Goal: Obtain resource: Obtain resource

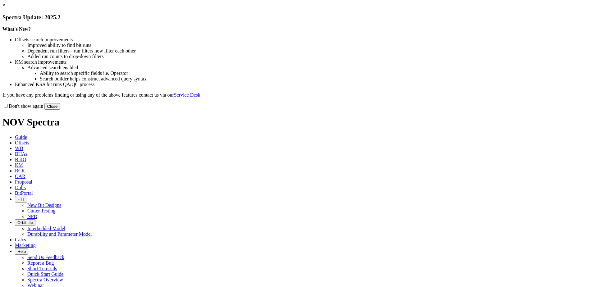
click at [60, 110] on button "Close" at bounding box center [52, 106] width 16 height 7
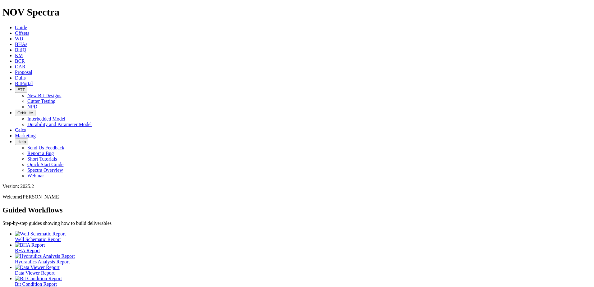
click at [29, 30] on span "Offsets" at bounding box center [22, 32] width 14 height 5
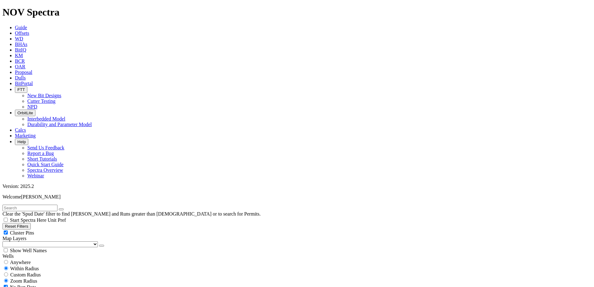
select select "12.25"
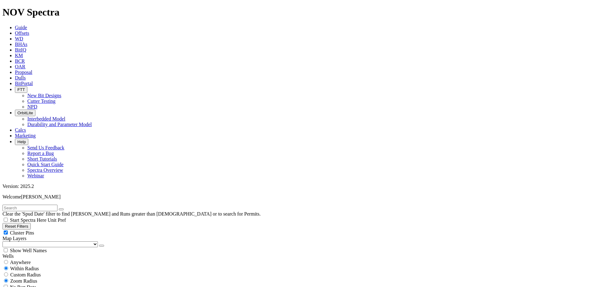
checkbox input "false"
select select "? number:12.25 ?"
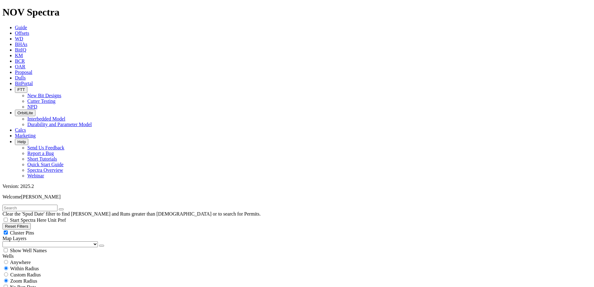
type input "[DATE]"
